Goal: Task Accomplishment & Management: Manage account settings

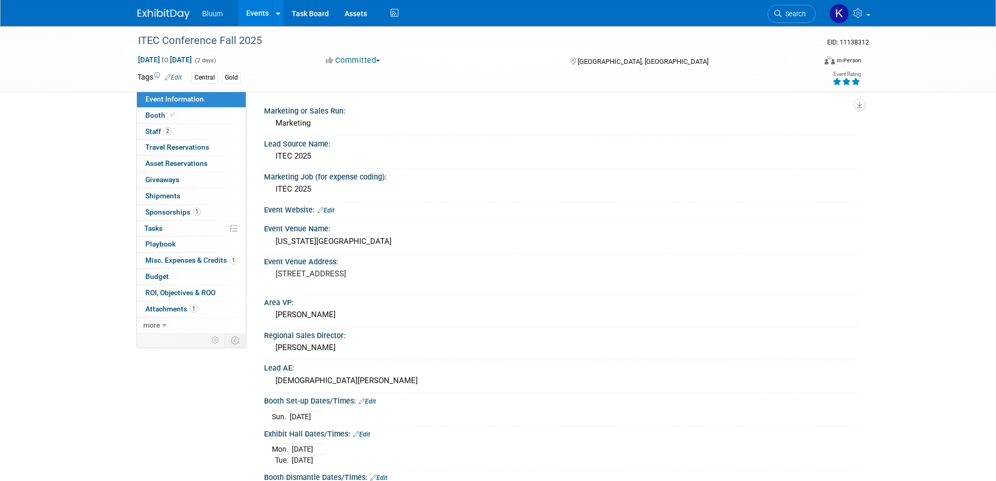
click at [257, 10] on link "Events" at bounding box center [257, 13] width 38 height 26
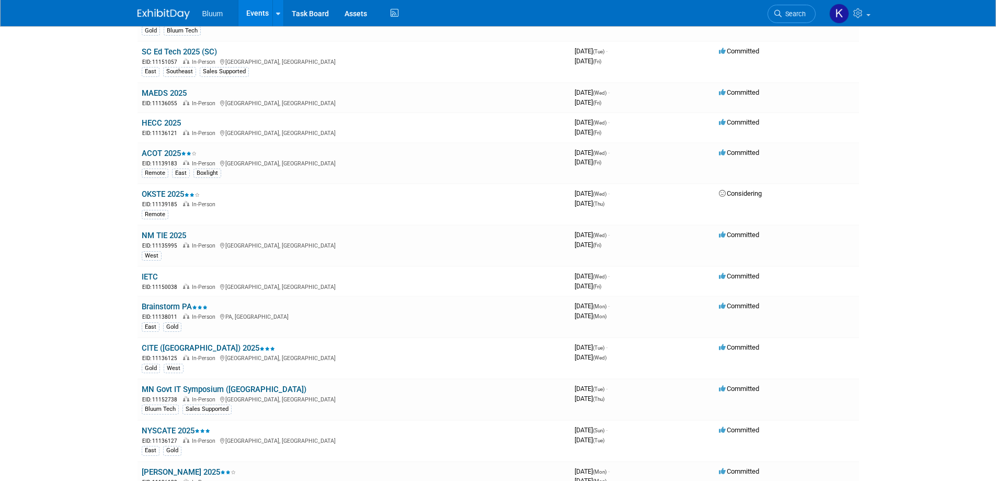
scroll to position [627, 0]
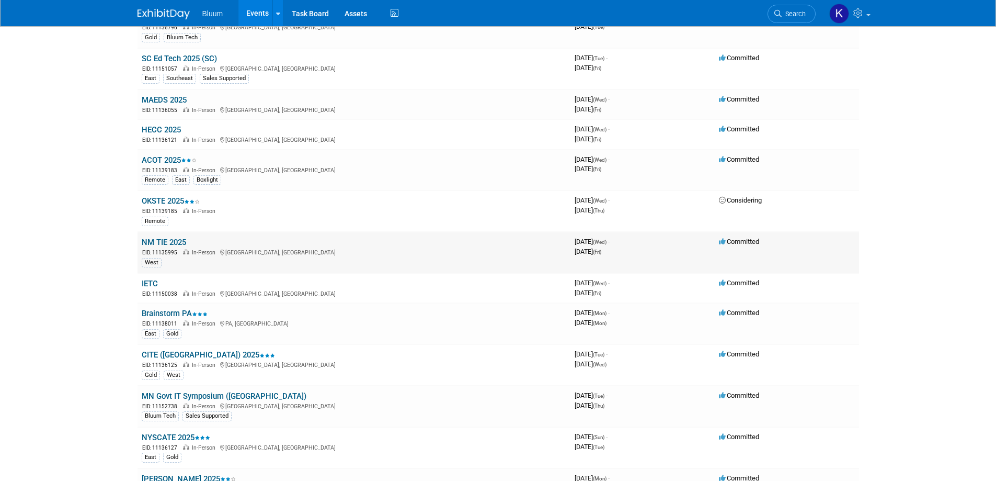
click at [156, 238] on link "NM TIE 2025" at bounding box center [164, 241] width 44 height 9
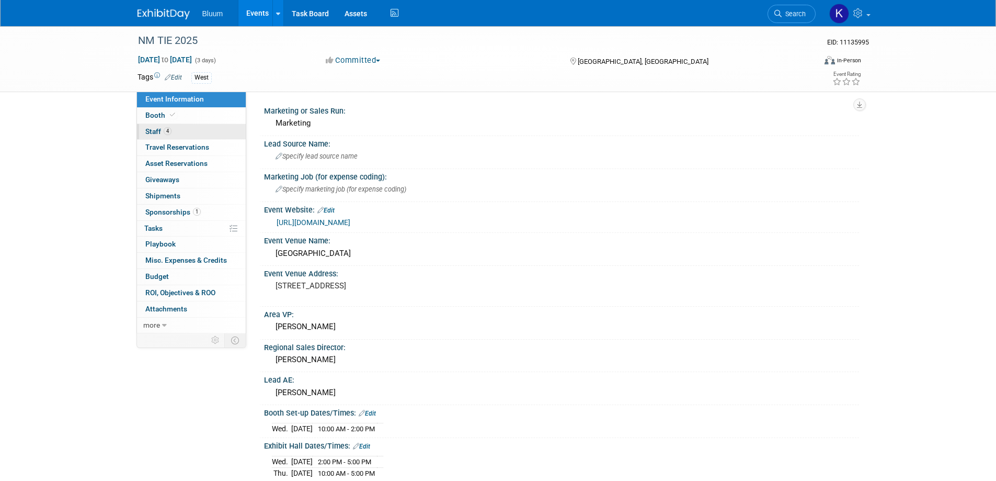
click at [154, 129] on span "Staff 4" at bounding box center [158, 131] width 26 height 8
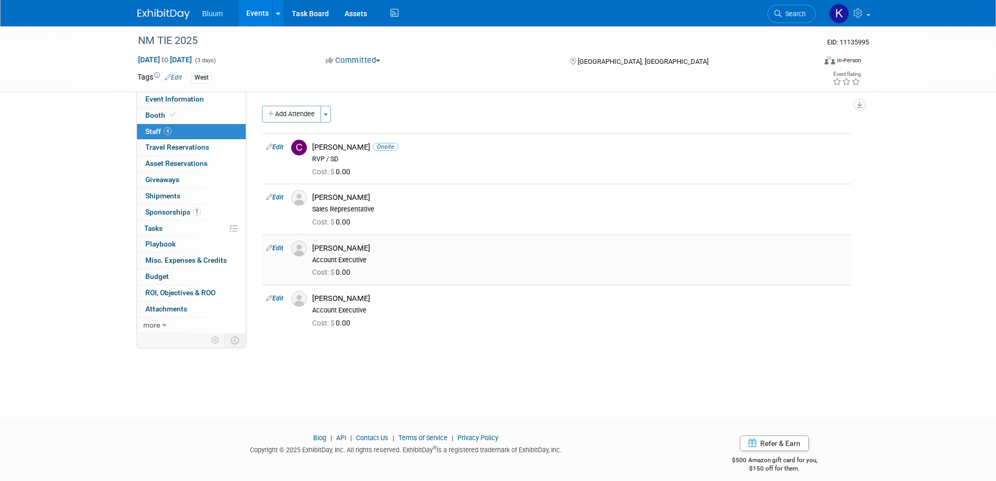
click at [276, 249] on link "Edit" at bounding box center [274, 247] width 17 height 7
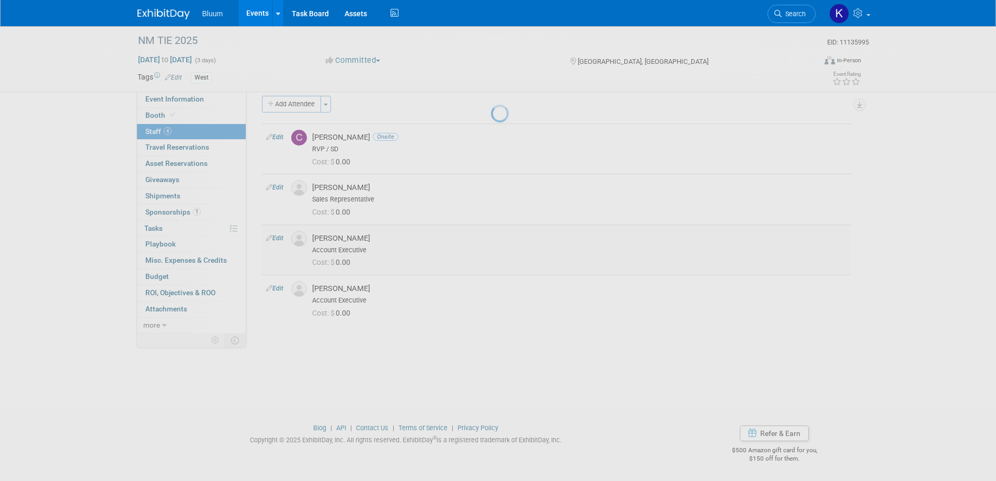
select select "8a3ec62e-facc-4693-8f16-90f861c74287"
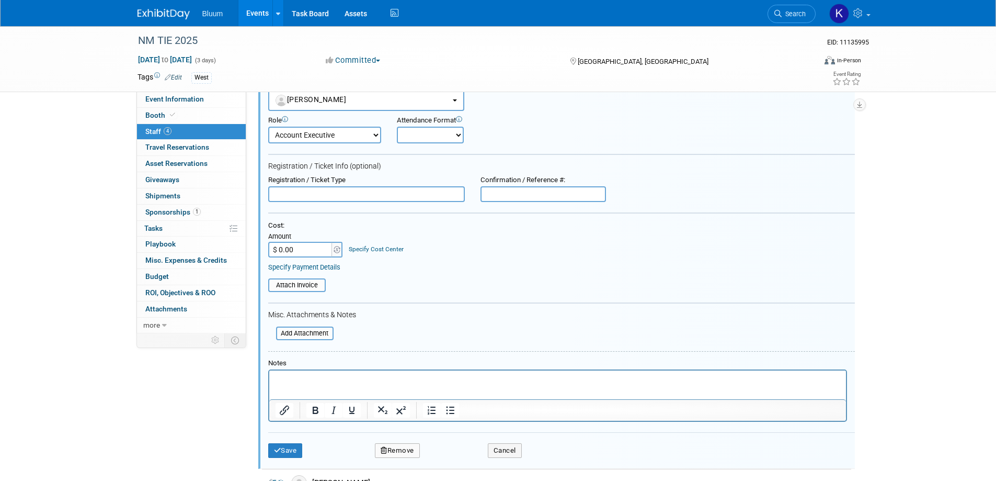
scroll to position [220, 0]
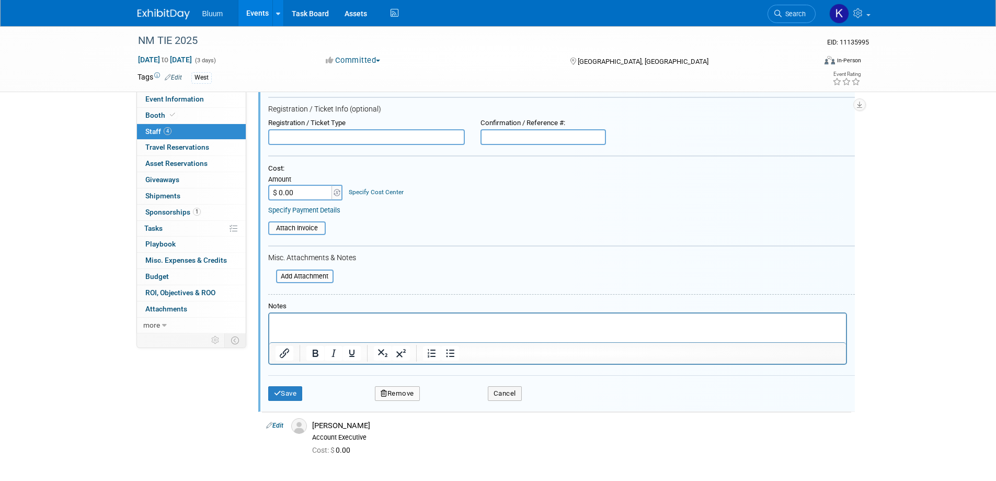
click at [410, 399] on button "Remove" at bounding box center [397, 393] width 45 height 15
click at [456, 396] on link "Yes" at bounding box center [454, 402] width 30 height 17
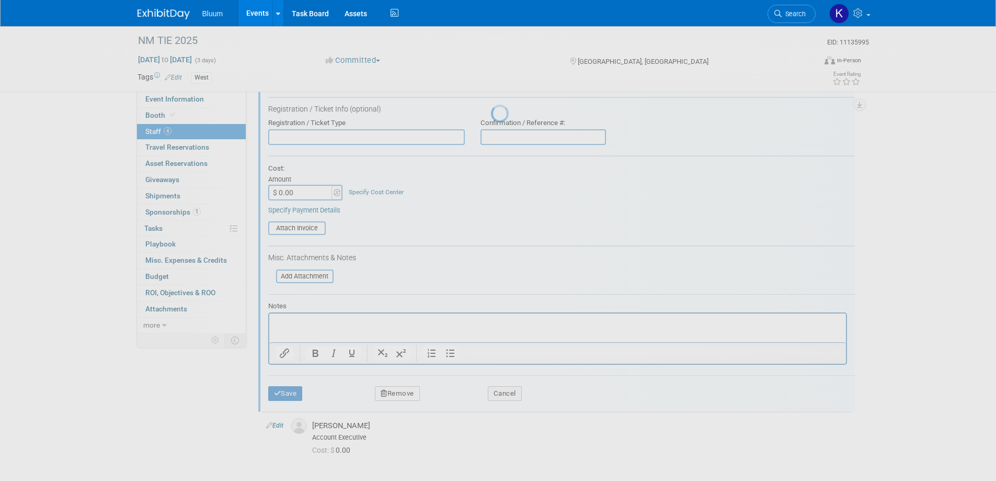
scroll to position [10, 0]
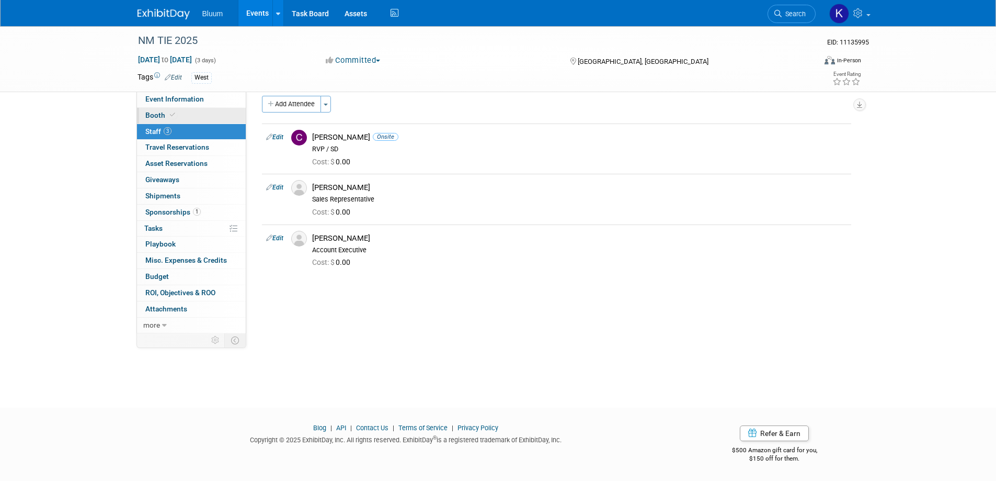
click at [156, 117] on span "Booth" at bounding box center [161, 115] width 32 height 8
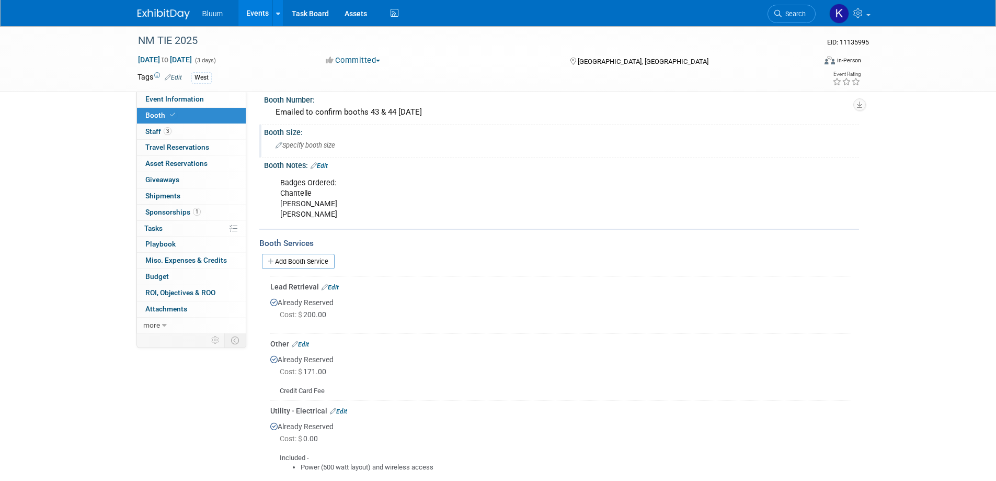
scroll to position [0, 0]
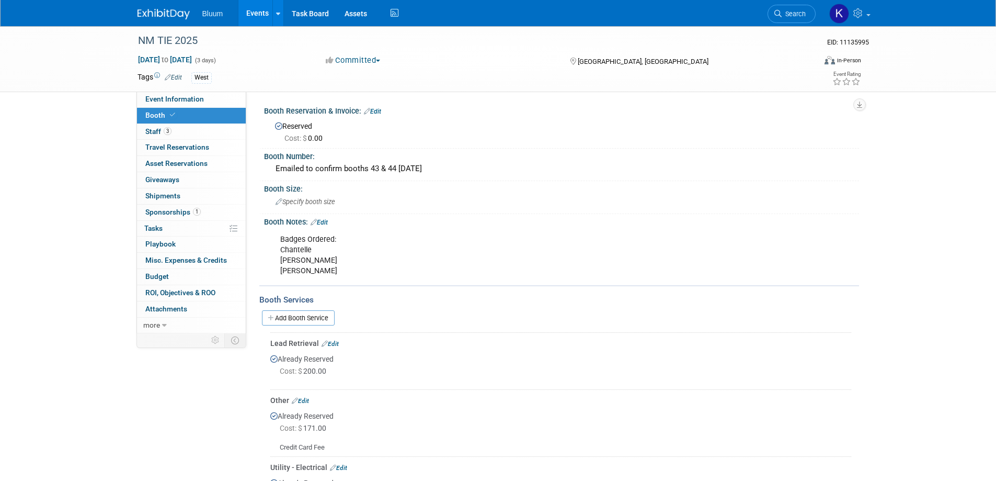
click at [261, 20] on link "Events" at bounding box center [257, 13] width 38 height 26
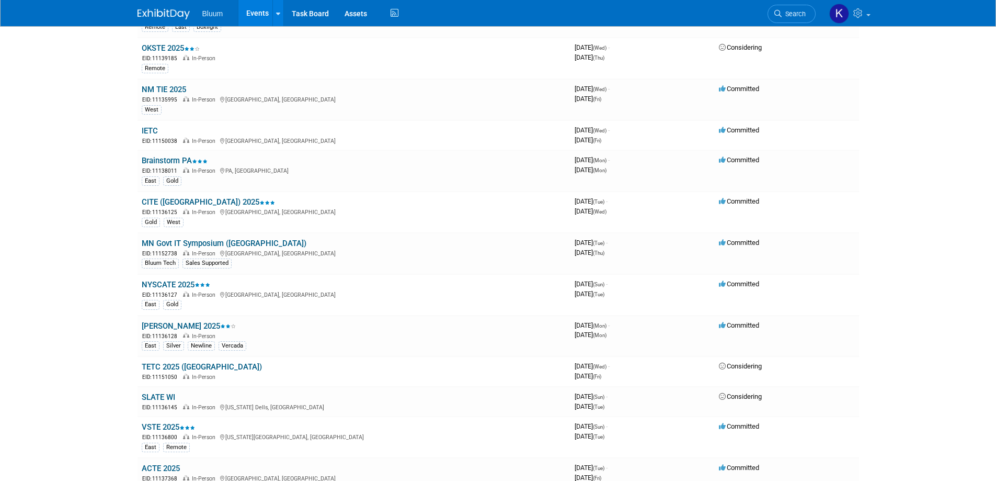
scroll to position [784, 0]
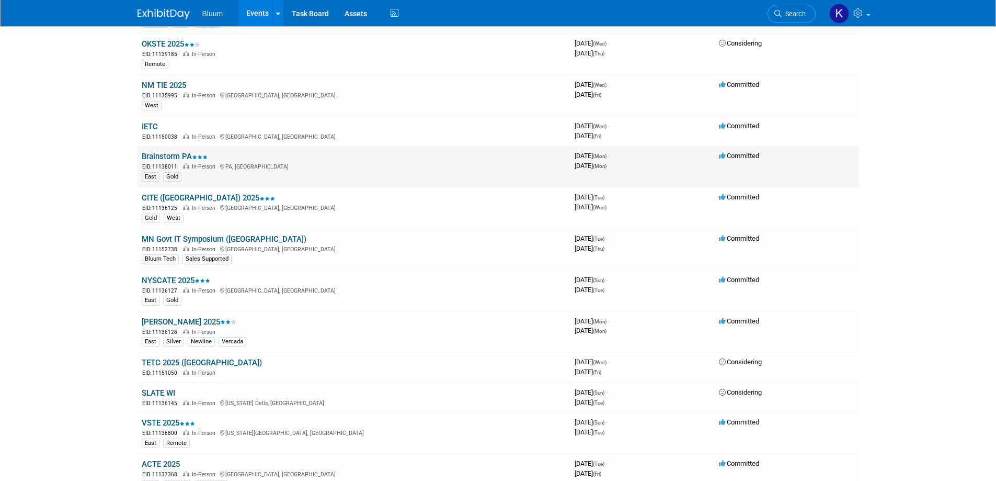
click at [169, 163] on div "EID: 11138011 In-Person PA, United States" at bounding box center [354, 166] width 425 height 9
click at [169, 157] on link "Brainstorm PA" at bounding box center [175, 156] width 66 height 9
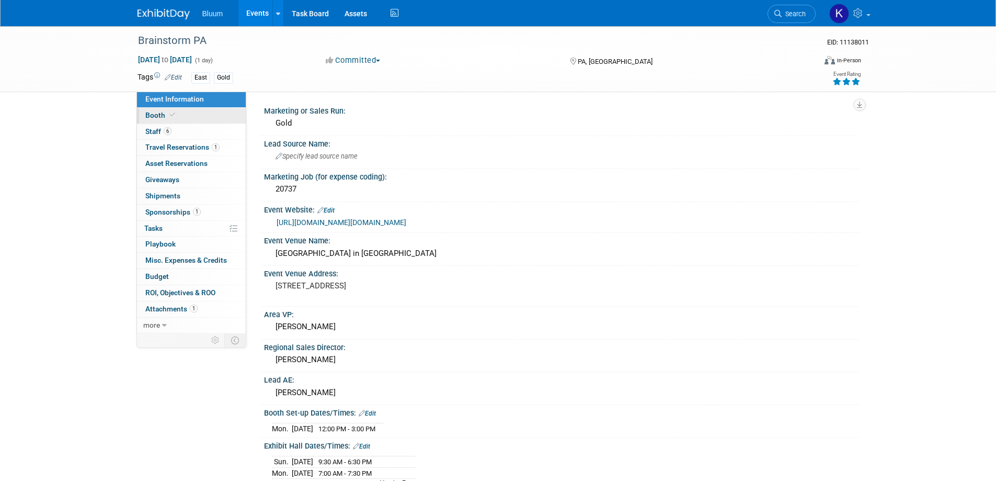
click at [154, 115] on span "Booth" at bounding box center [161, 115] width 32 height 8
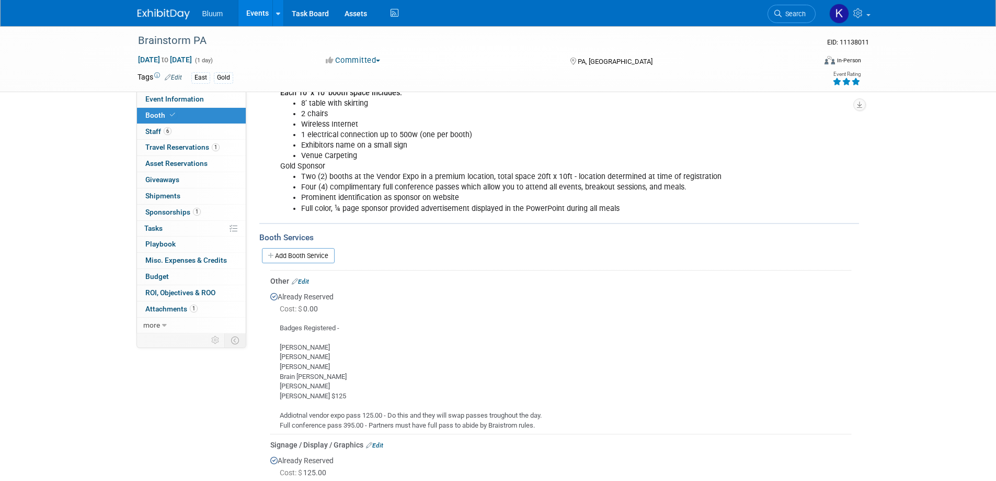
scroll to position [314, 0]
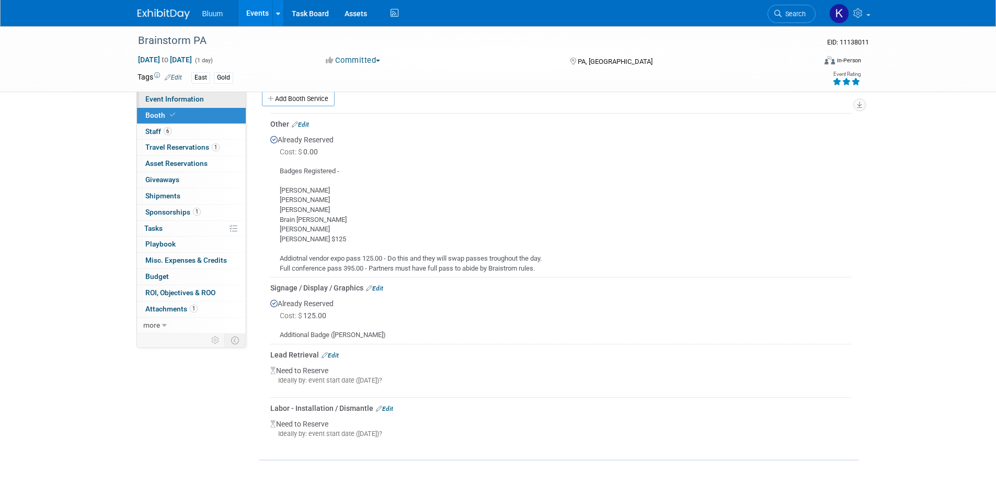
click at [199, 99] on span "Event Information" at bounding box center [174, 99] width 59 height 8
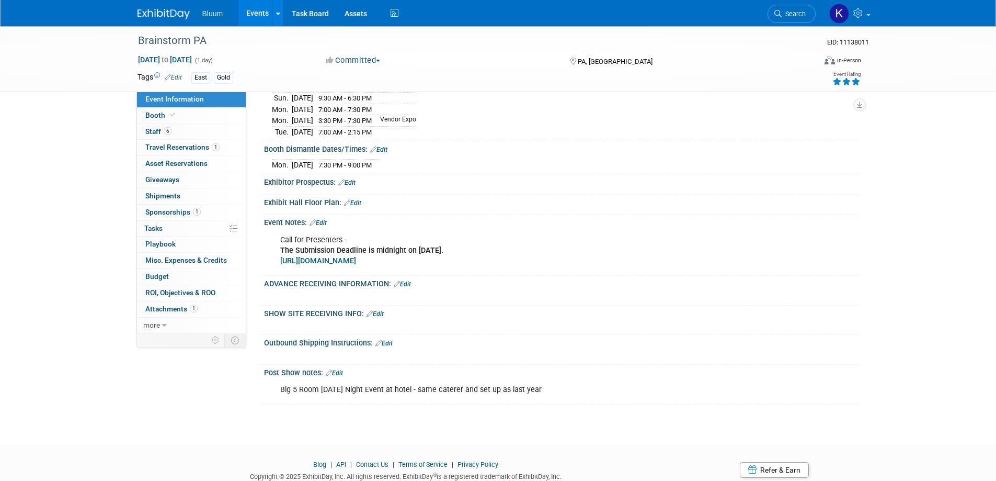
scroll to position [398, 0]
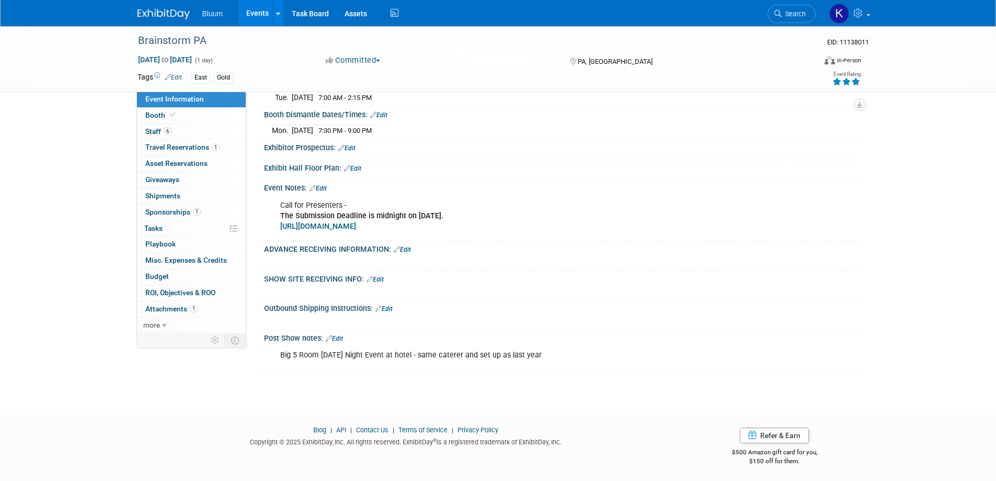
click at [411, 249] on link "Edit" at bounding box center [402, 249] width 17 height 7
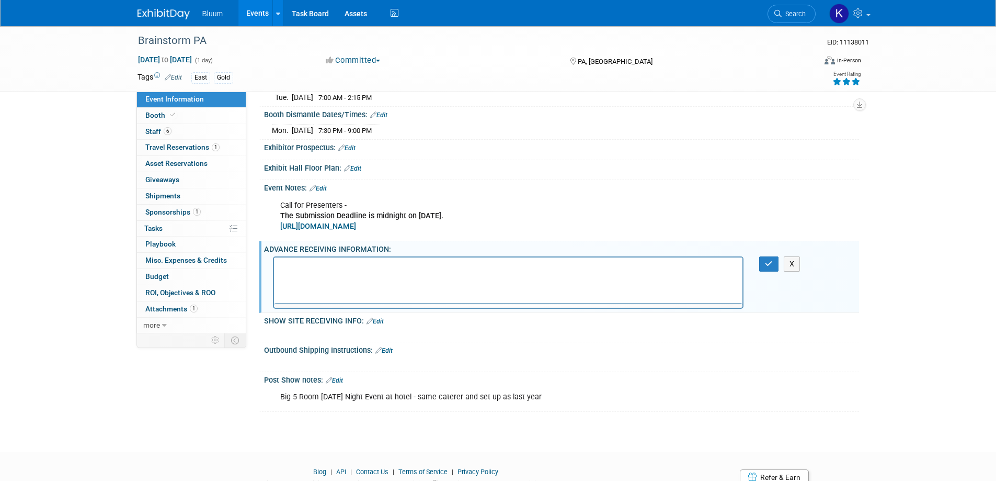
scroll to position [0, 0]
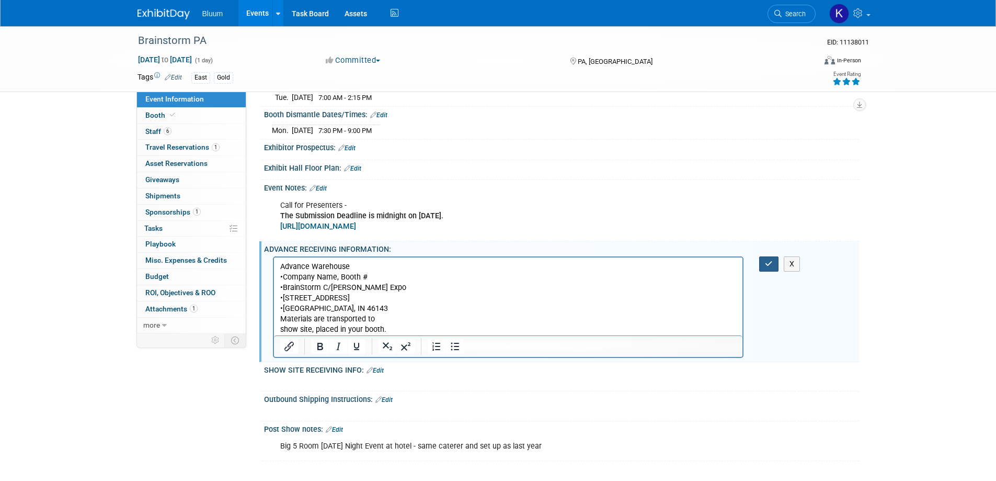
click at [763, 265] on button "button" at bounding box center [768, 263] width 19 height 15
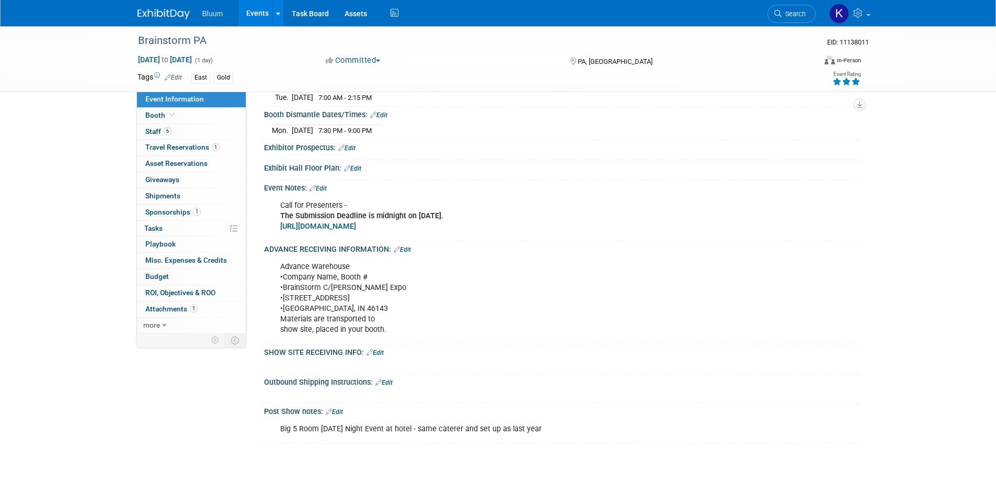
click at [406, 247] on link "Edit" at bounding box center [402, 249] width 17 height 7
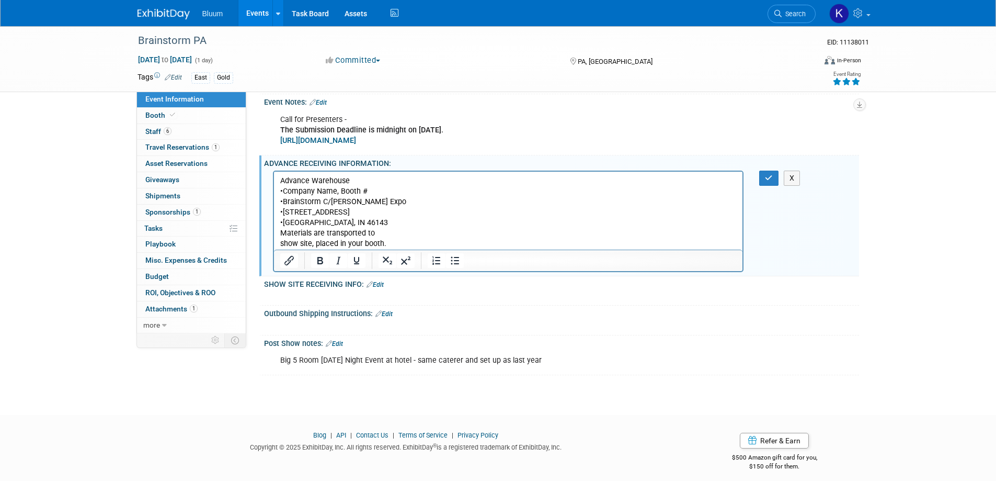
scroll to position [489, 0]
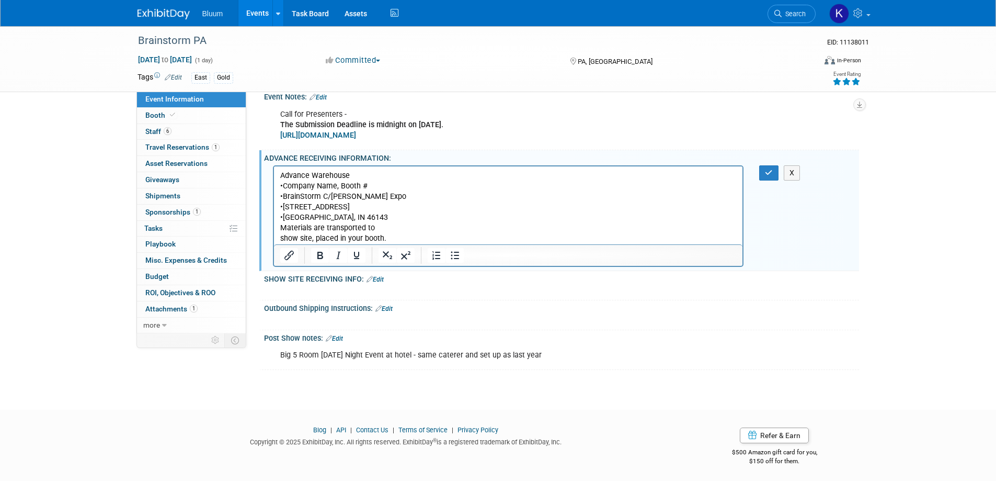
click at [395, 238] on p "Advance Warehouse •Company Name, Booth # •BrainStorm C/O Smith Expo •1173 Airpo…" at bounding box center [508, 207] width 457 height 74
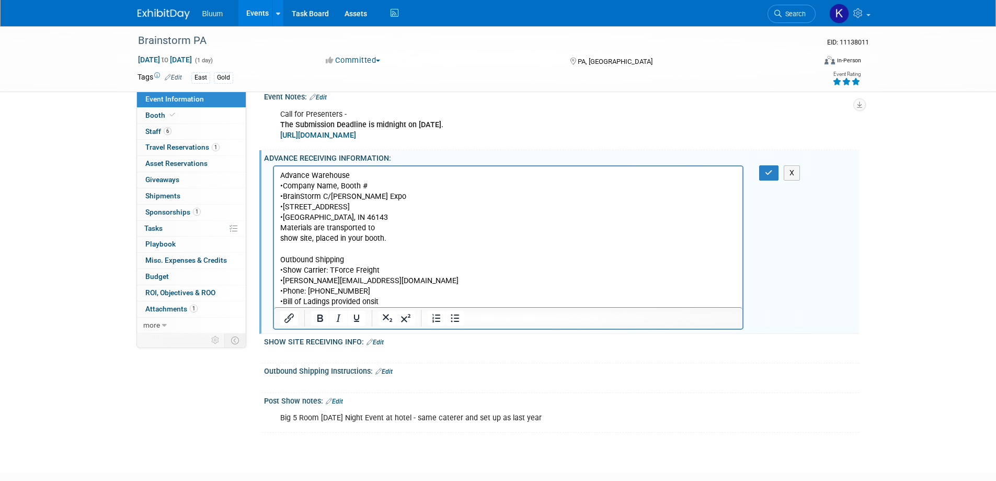
click at [392, 305] on p "Outbound Shipping •Show Carrier: TForce Freight •Anthonycox@tforcefreight.com •…" at bounding box center [508, 280] width 457 height 52
click at [763, 169] on button "button" at bounding box center [768, 172] width 19 height 15
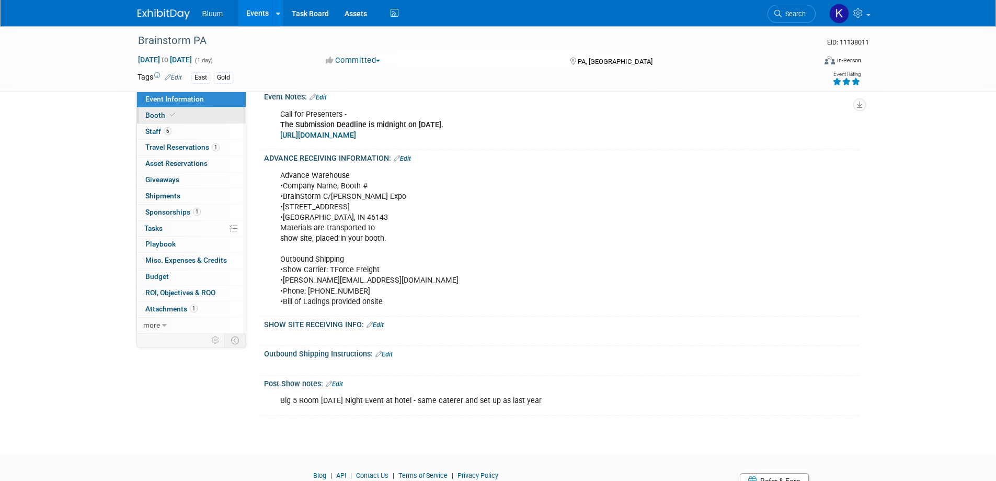
click at [163, 113] on span "Booth" at bounding box center [161, 115] width 32 height 8
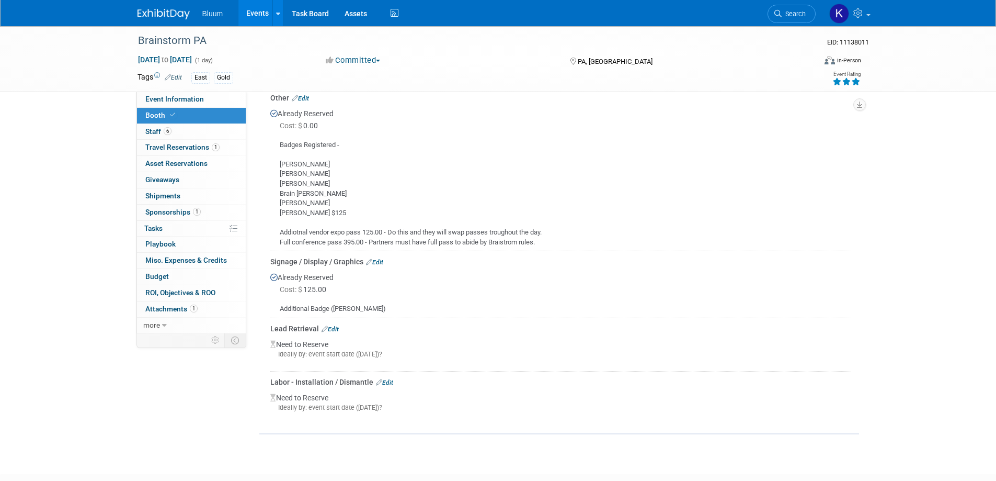
scroll to position [249, 0]
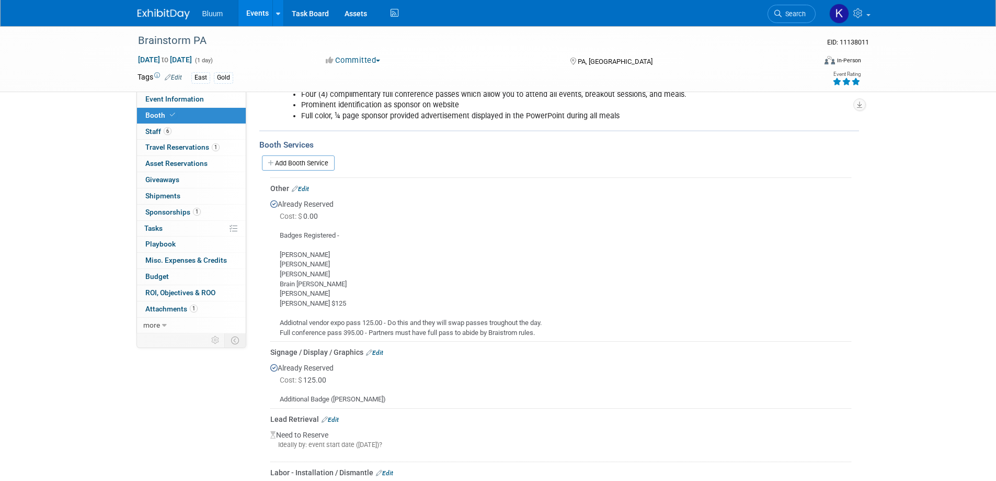
click at [313, 161] on link "Add Booth Service" at bounding box center [298, 162] width 73 height 15
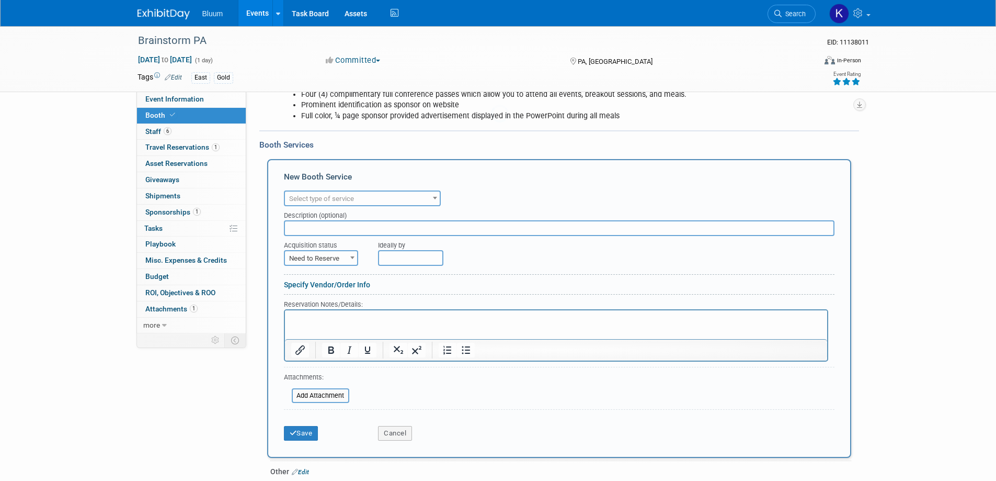
scroll to position [0, 0]
click at [388, 197] on span "Select type of service" at bounding box center [362, 198] width 155 height 15
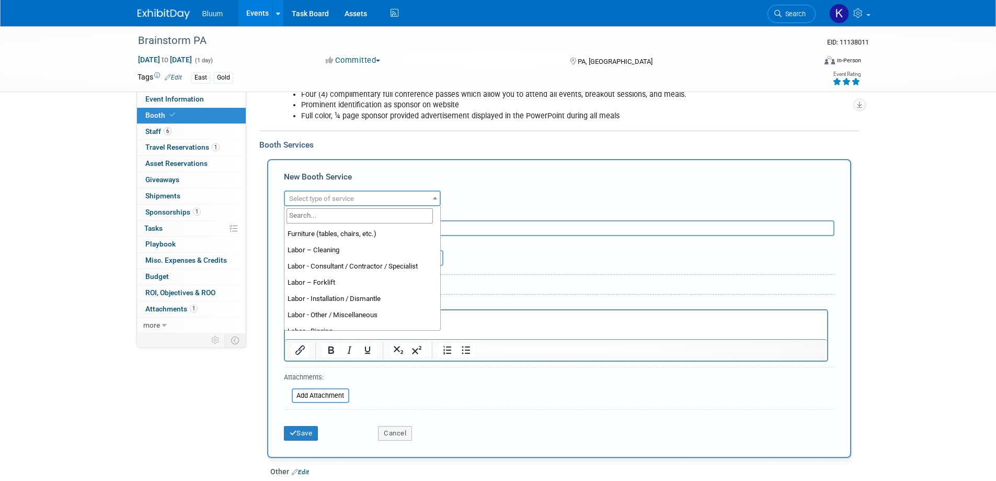
scroll to position [157, 0]
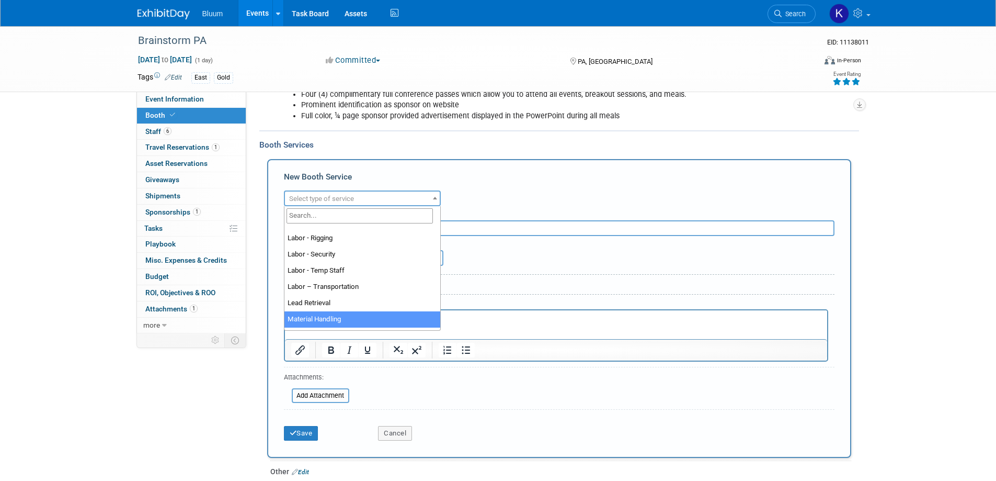
select select "10"
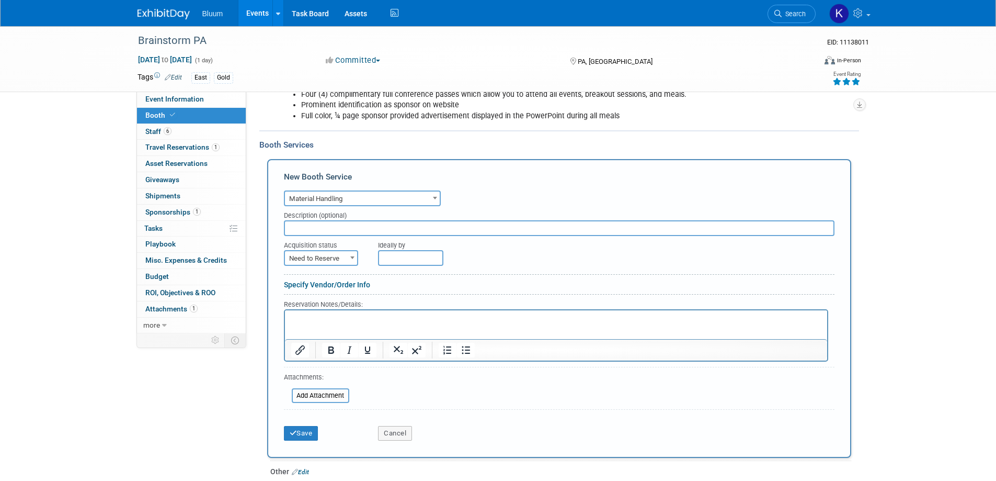
click at [337, 258] on span "Need to Reserve" at bounding box center [321, 258] width 72 height 15
select select "2"
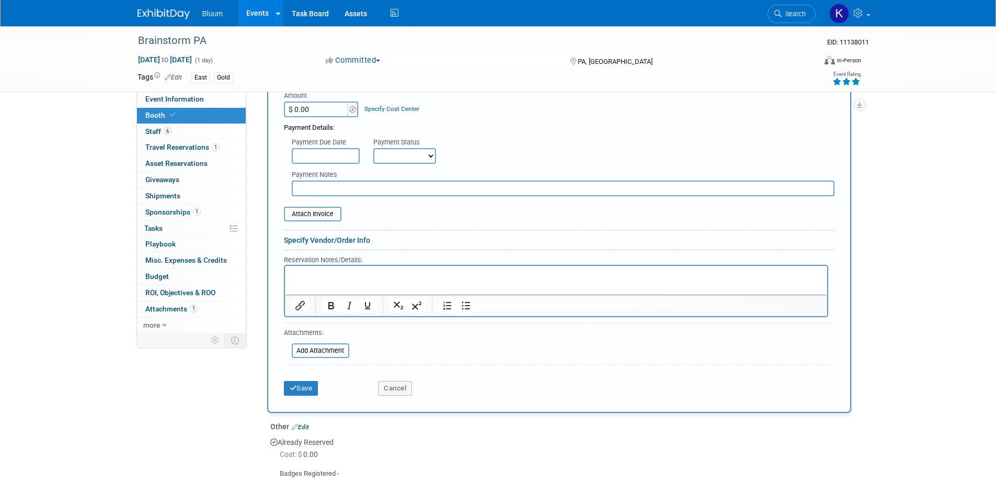
scroll to position [459, 0]
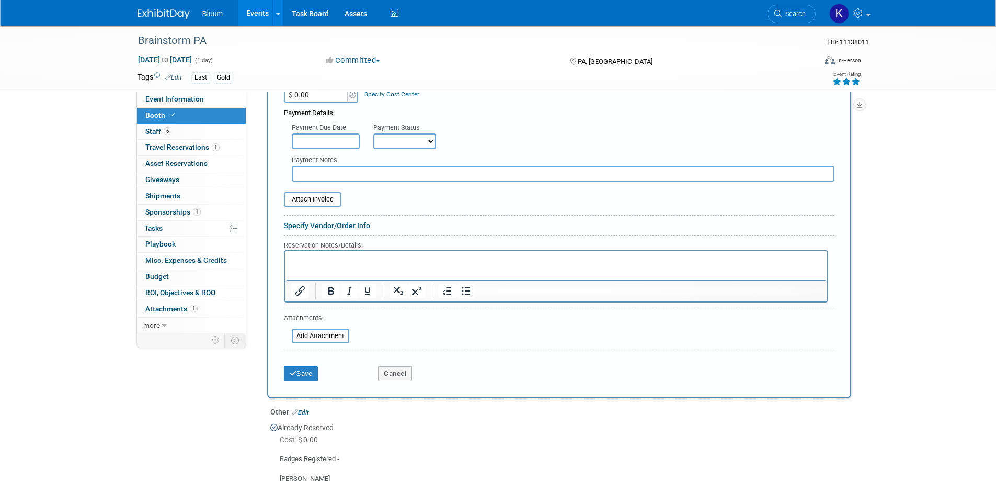
click at [323, 265] on html at bounding box center [555, 257] width 542 height 14
click at [293, 375] on icon "submit" at bounding box center [293, 373] width 7 height 7
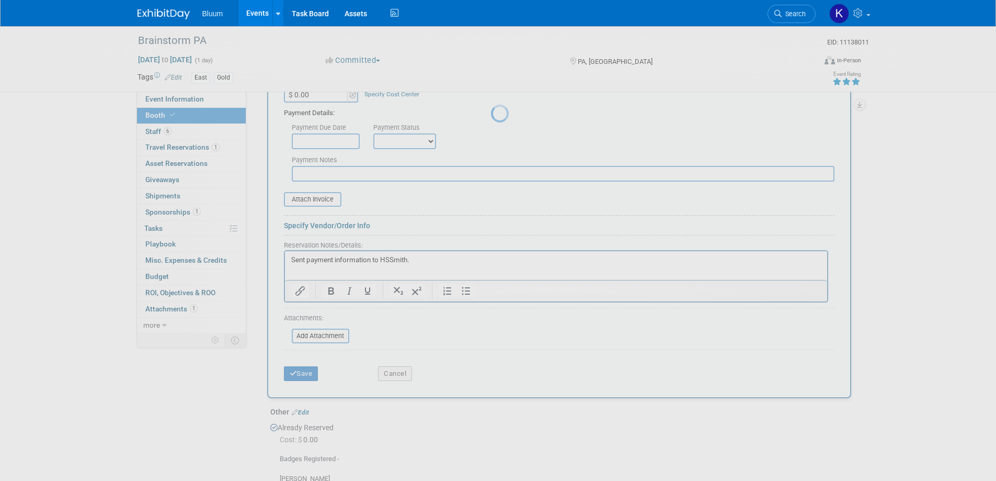
scroll to position [473, 0]
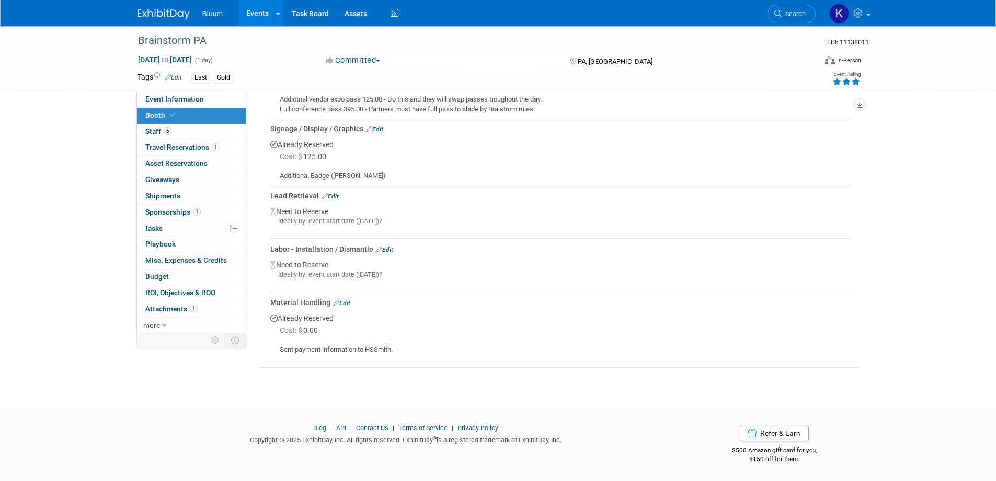
click at [261, 9] on link "Events" at bounding box center [257, 13] width 38 height 26
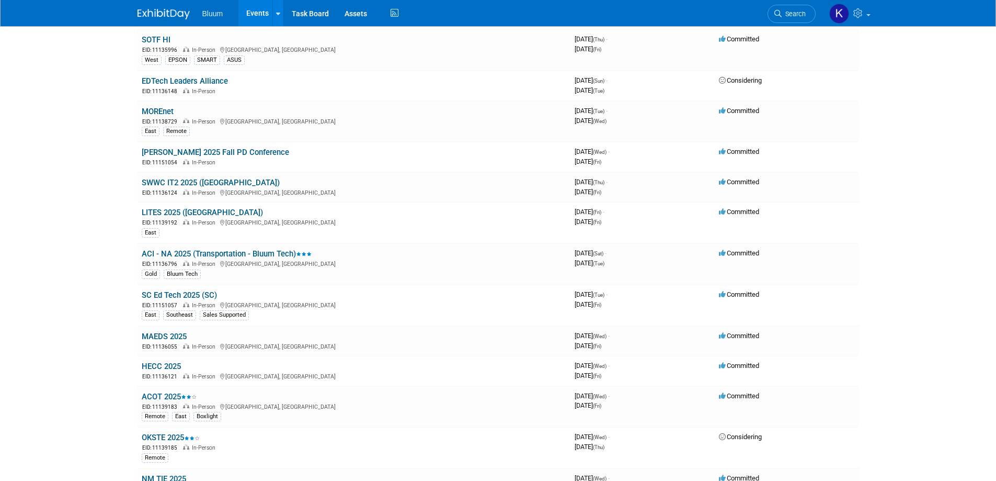
scroll to position [366, 0]
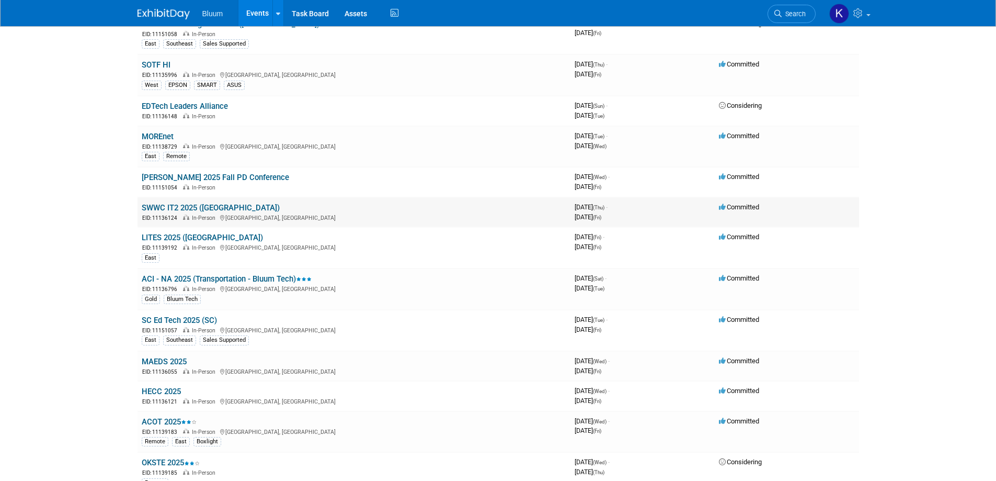
click at [183, 207] on link "SWWC IT2 2025 ([GEOGRAPHIC_DATA])" at bounding box center [211, 207] width 138 height 9
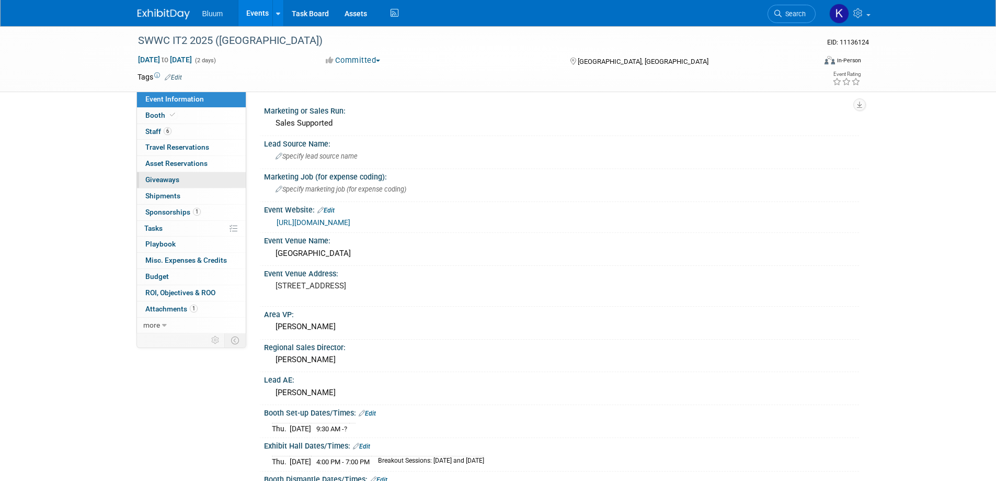
click at [177, 178] on span "Giveaways 0" at bounding box center [162, 179] width 34 height 8
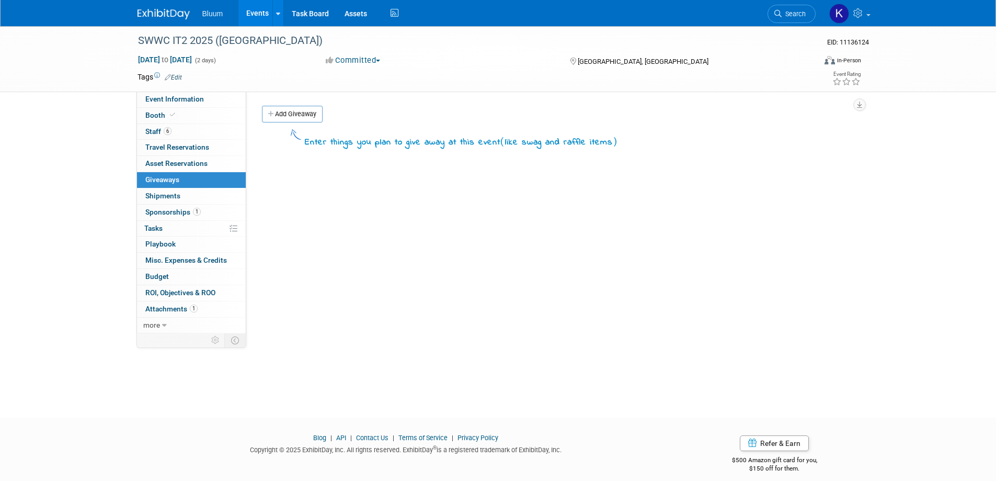
click at [284, 111] on link "Add Giveaway" at bounding box center [292, 114] width 61 height 17
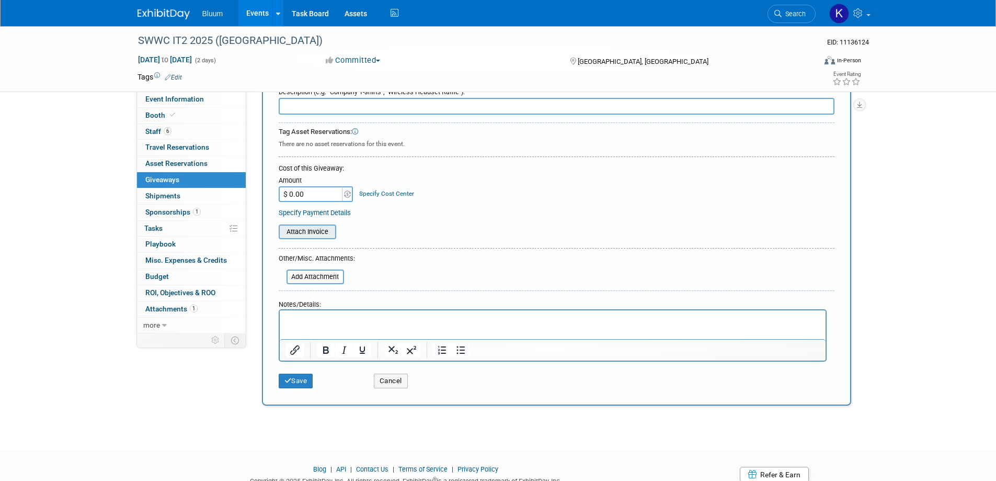
scroll to position [91, 0]
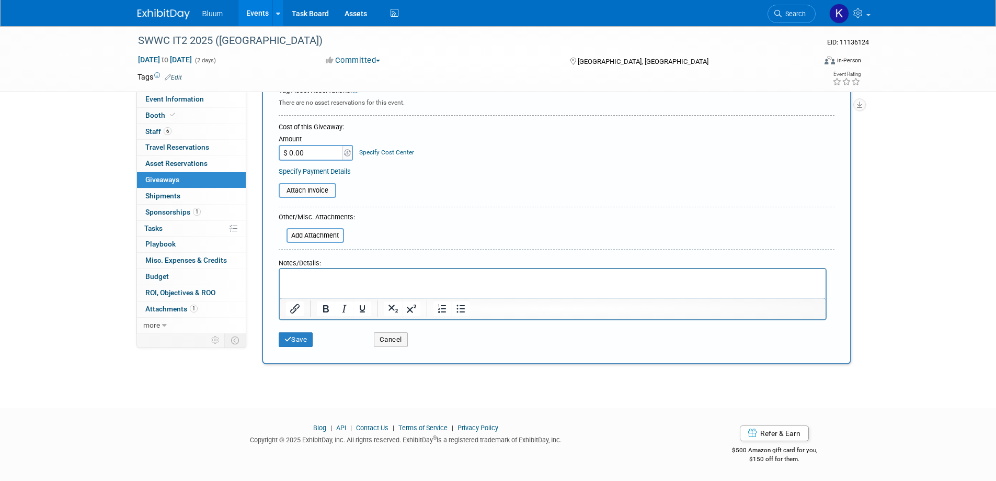
click at [300, 280] on p "Rich Text Area. Press ALT-0 for help." at bounding box center [552, 278] width 534 height 10
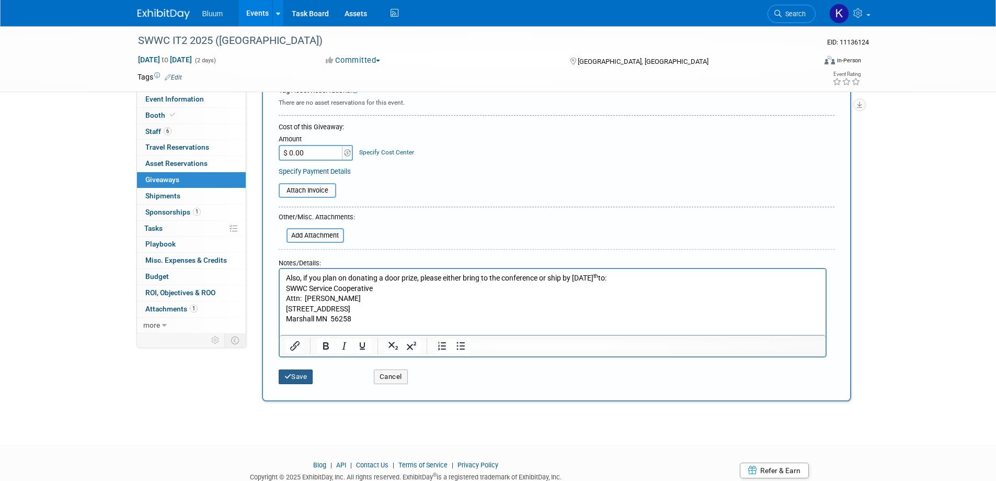
click at [292, 379] on button "Save" at bounding box center [296, 376] width 35 height 15
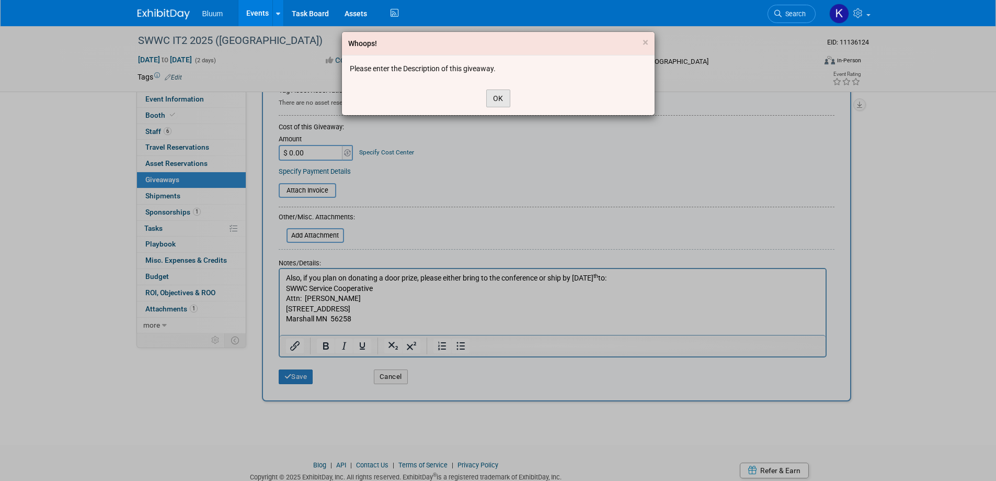
click at [499, 98] on button "OK" at bounding box center [498, 98] width 24 height 18
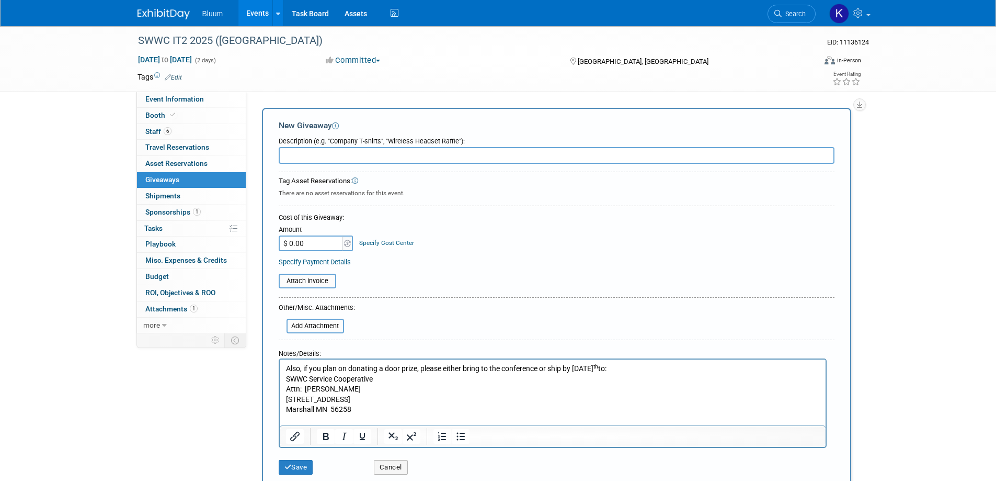
scroll to position [0, 0]
click at [331, 155] on input "text" at bounding box center [557, 155] width 556 height 17
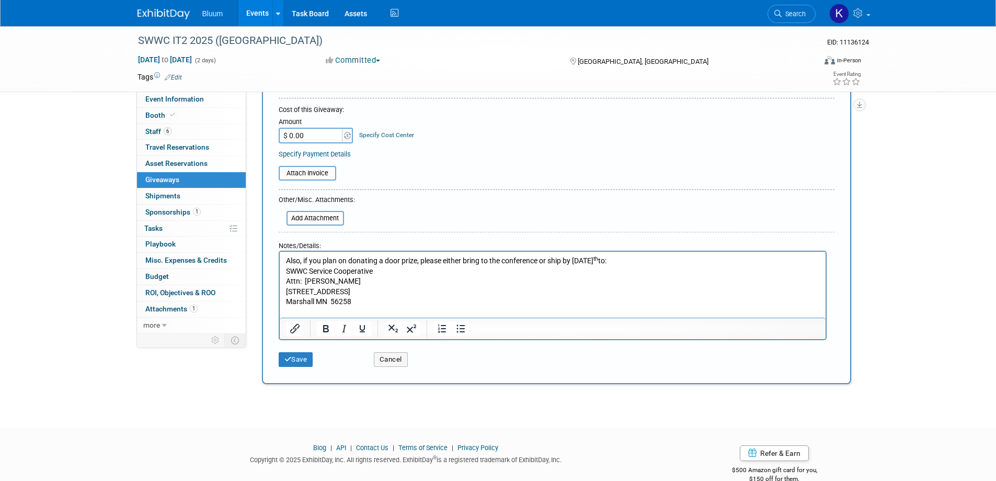
scroll to position [128, 0]
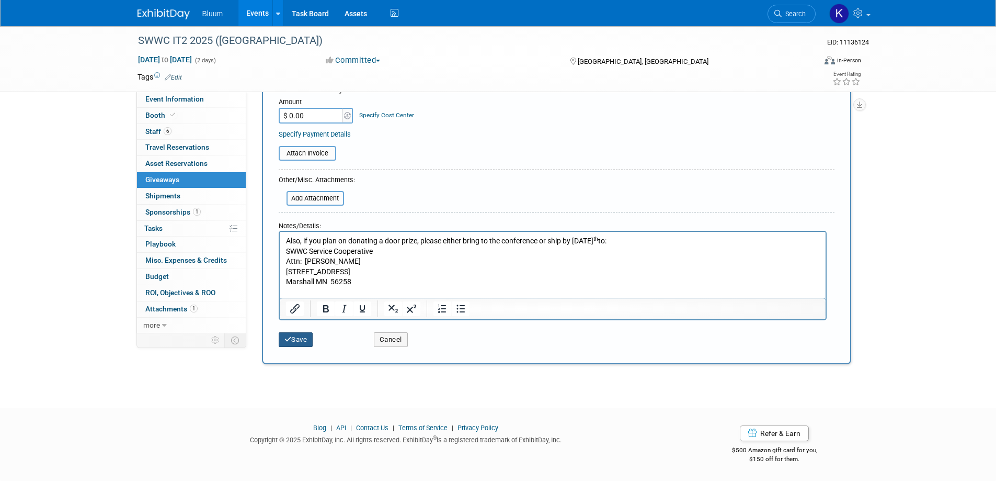
type input "TBD"
click at [291, 339] on button "Save" at bounding box center [296, 339] width 35 height 15
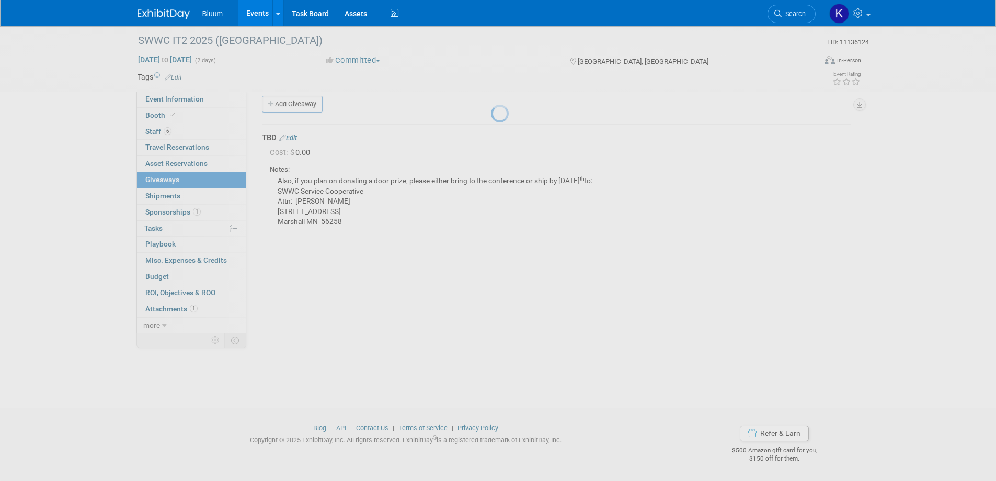
scroll to position [10, 0]
